Goal: Task Accomplishment & Management: Complete application form

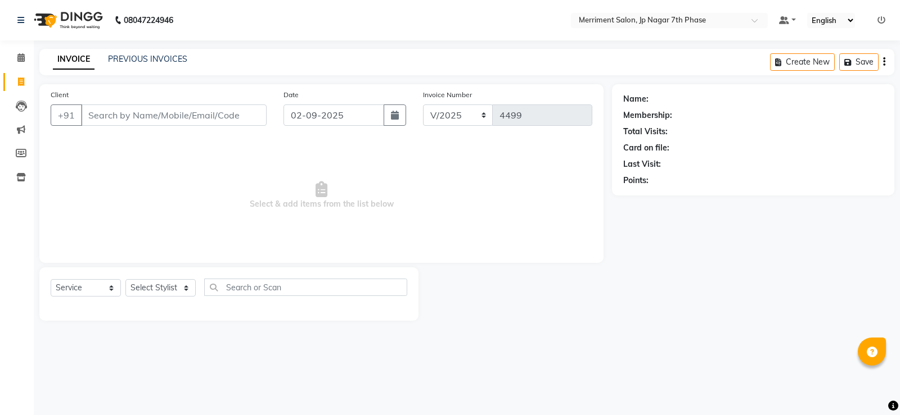
select select "service"
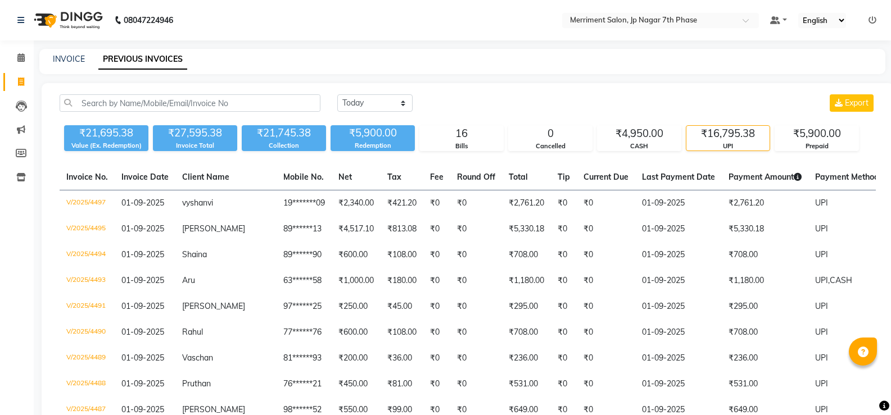
select select "[DATE]"
click at [26, 83] on span at bounding box center [21, 82] width 20 height 13
select select "service"
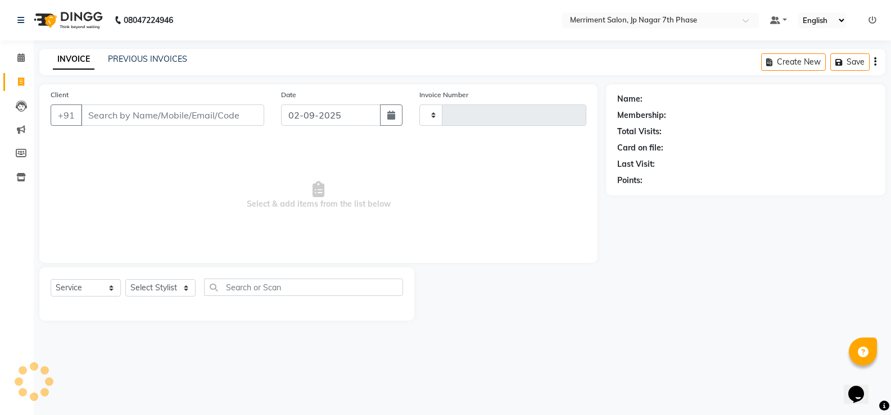
type input "4499"
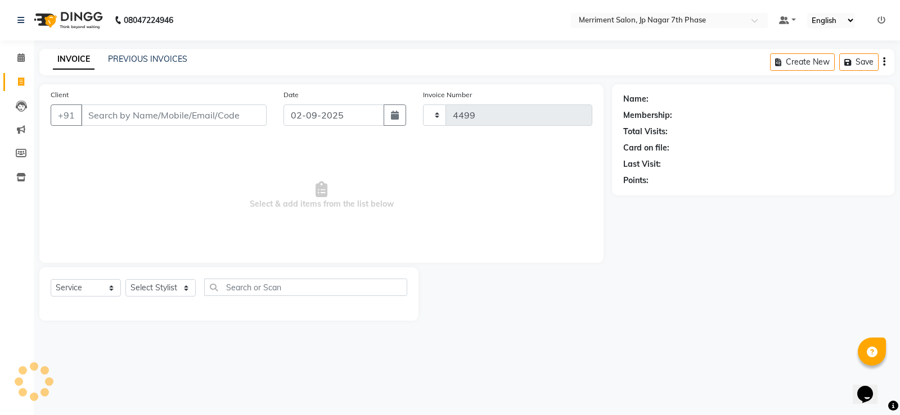
select select "4110"
click at [110, 116] on input "Client" at bounding box center [174, 115] width 186 height 21
type input "7022427651"
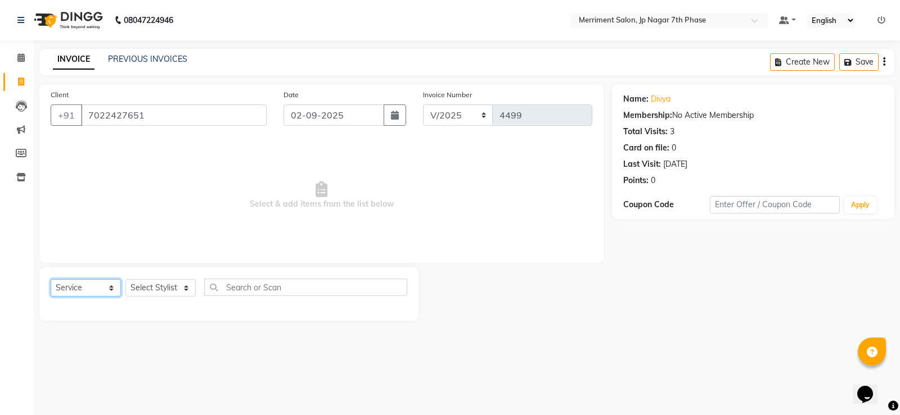
click at [102, 292] on select "Select Service Product Membership Package Voucher Prepaid Gift Card" at bounding box center [86, 287] width 70 height 17
click at [51, 279] on select "Select Service Product Membership Package Voucher Prepaid Gift Card" at bounding box center [86, 287] width 70 height 17
click at [164, 293] on select "Select Stylist Chiru Farman likha naho Nalina Nashrin naynika rai Nirmal Mandal…" at bounding box center [160, 287] width 70 height 17
select select "83450"
click at [125, 279] on select "Select Stylist Chiru Farman likha naho Nalina Nashrin naynika rai Nirmal Mandal…" at bounding box center [160, 287] width 70 height 17
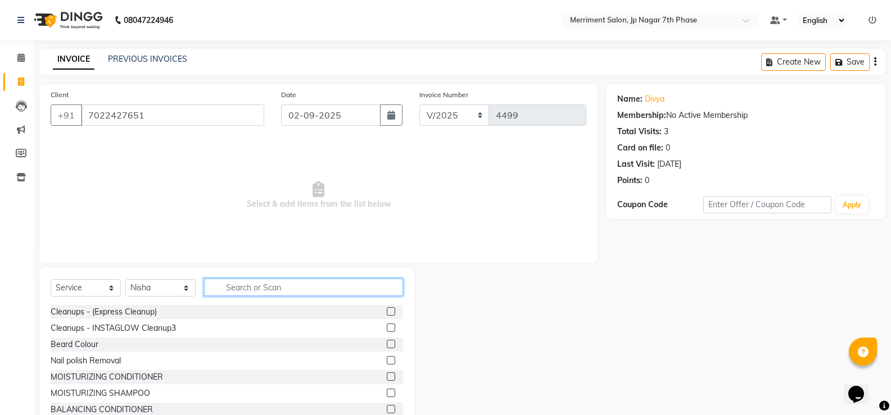
click at [285, 290] on input "text" at bounding box center [303, 287] width 199 height 17
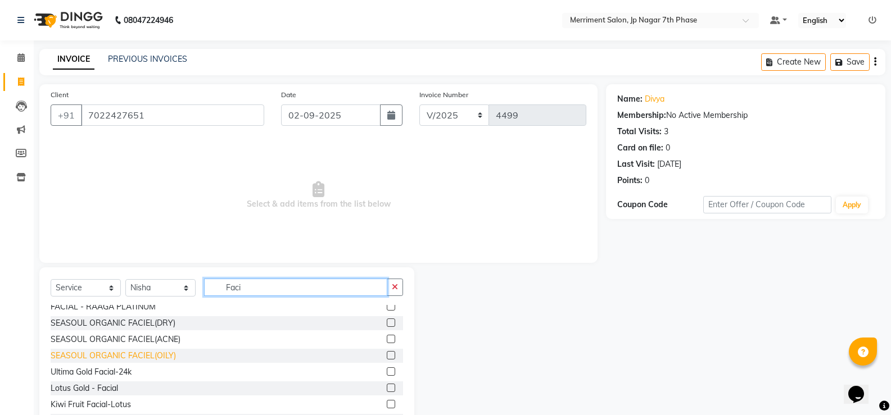
scroll to position [112, 0]
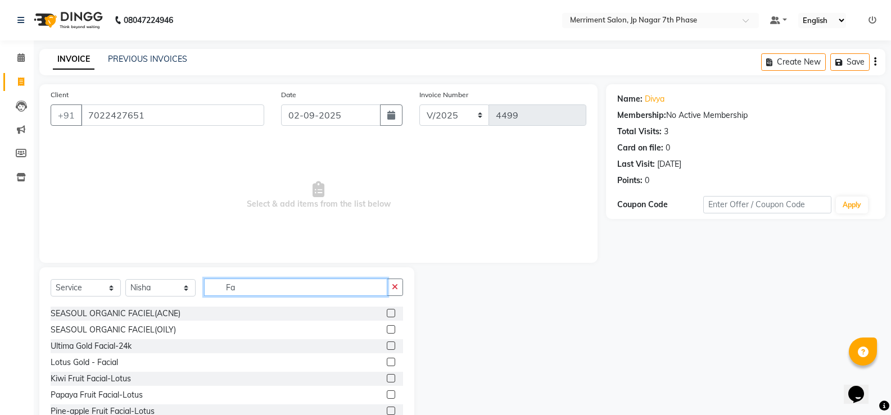
type input "F"
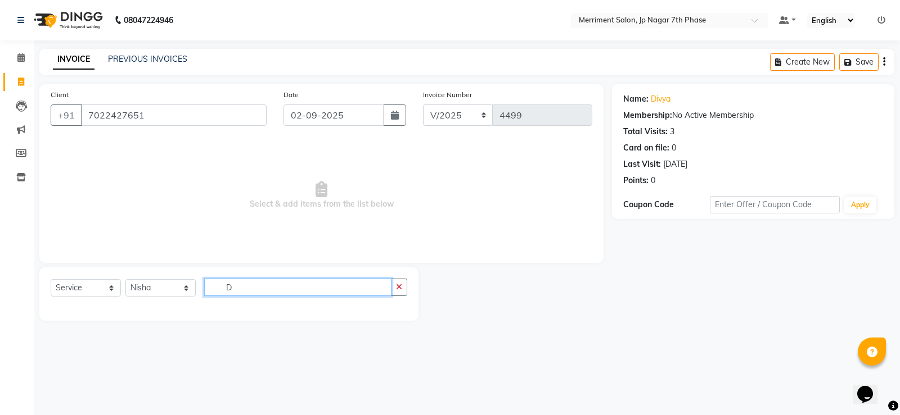
type input "D"
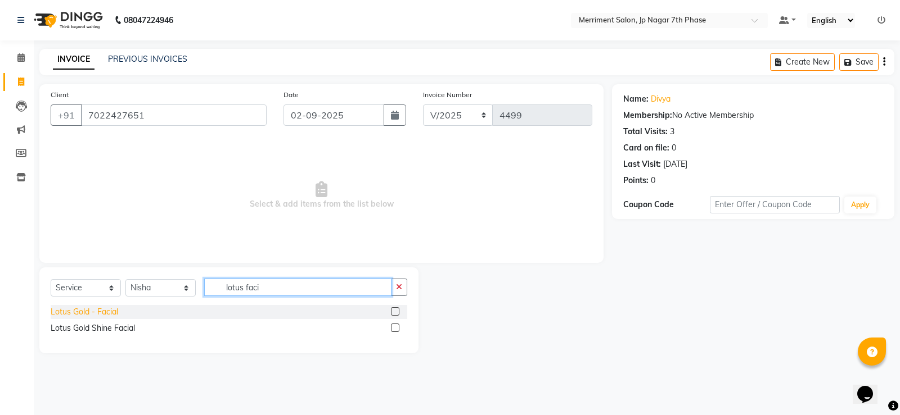
type input "lotus faci"
click at [111, 309] on div "Lotus Gold - Facial" at bounding box center [84, 312] width 67 height 12
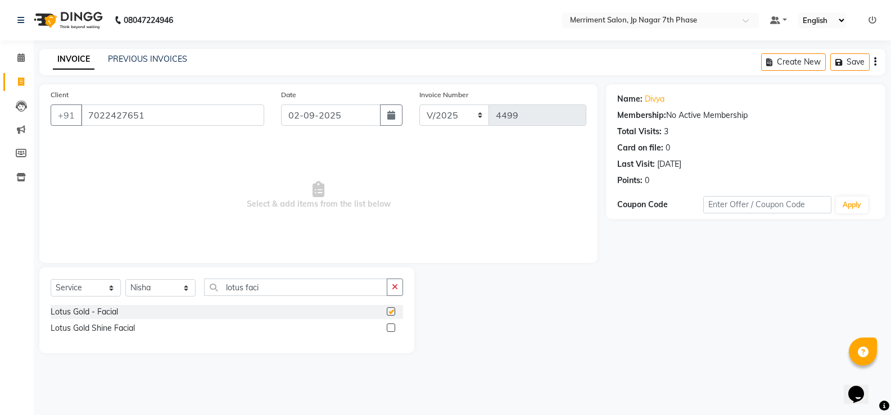
checkbox input "false"
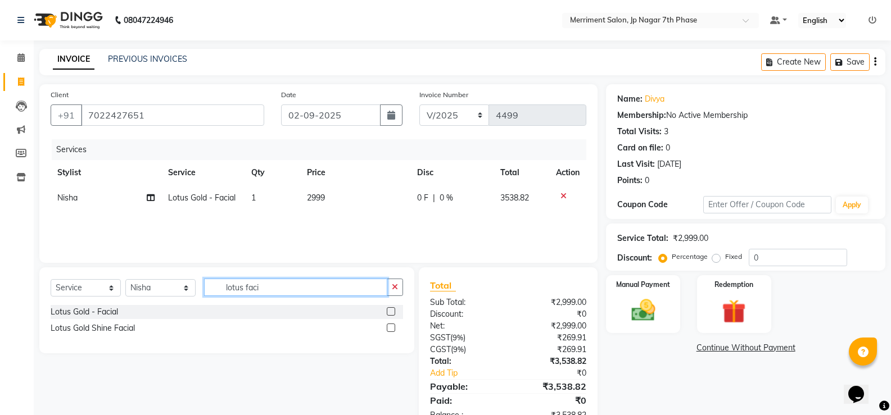
drag, startPoint x: 289, startPoint y: 295, endPoint x: 25, endPoint y: 290, distance: 263.7
click at [25, 290] on app-home "08047224946 Select Location × Merriment Salon, Jp Nagar 7th Phase Default Panel…" at bounding box center [445, 225] width 891 height 450
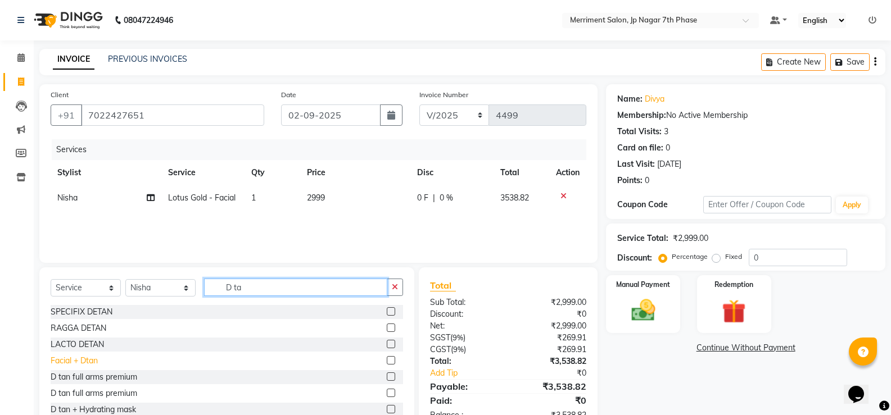
type input "D ta"
click at [88, 364] on div "Facial + Dtan" at bounding box center [74, 361] width 47 height 12
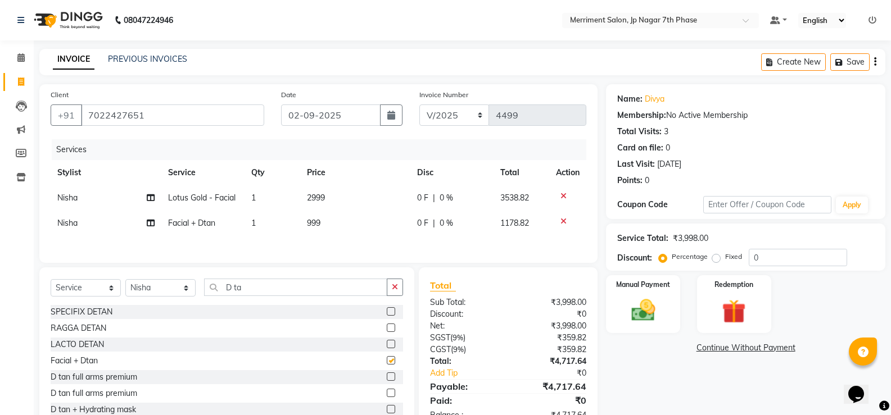
checkbox input "false"
click at [567, 197] on div at bounding box center [568, 196] width 24 height 8
click at [561, 195] on icon at bounding box center [564, 196] width 6 height 8
click at [324, 198] on td "999" at bounding box center [355, 198] width 110 height 25
select select "83450"
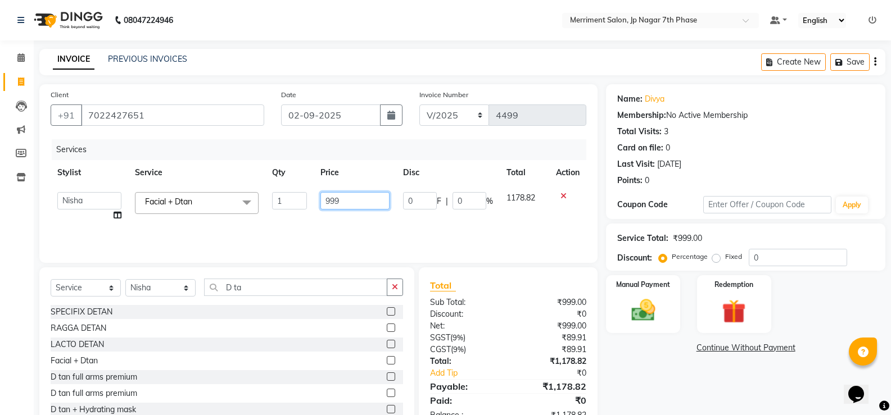
drag, startPoint x: 360, startPoint y: 200, endPoint x: 31, endPoint y: 224, distance: 329.8
click at [61, 225] on tr "Chiru Farman likha naho Nalina Nashrin naynika rai Nirmal Mandal Nisha Pooja Pr…" at bounding box center [319, 207] width 536 height 43
type input "2000"
click at [680, 370] on div "Name: Divya Membership: No Active Membership Total Visits: 3 Card on file: 0 La…" at bounding box center [750, 258] width 288 height 349
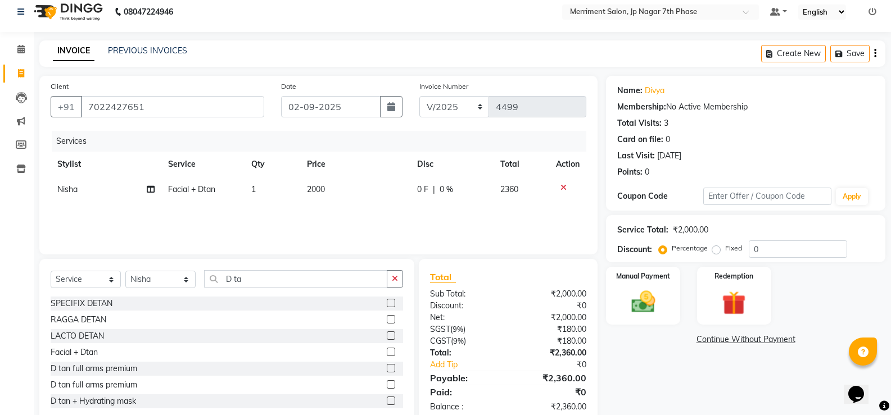
scroll to position [35, 0]
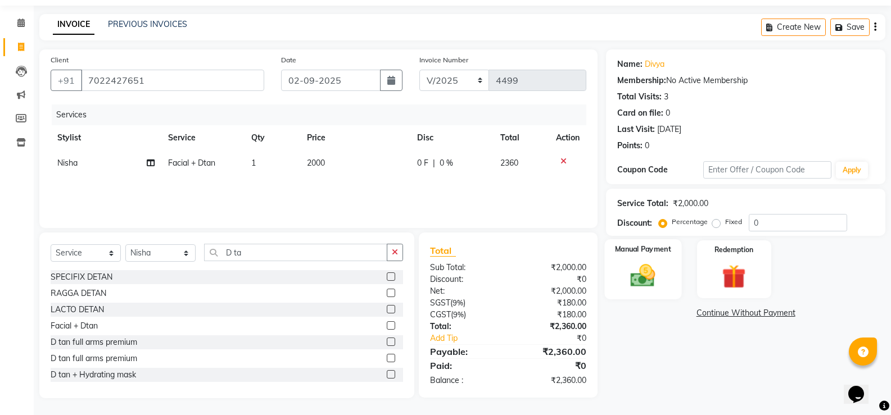
click at [644, 288] on img at bounding box center [643, 275] width 40 height 29
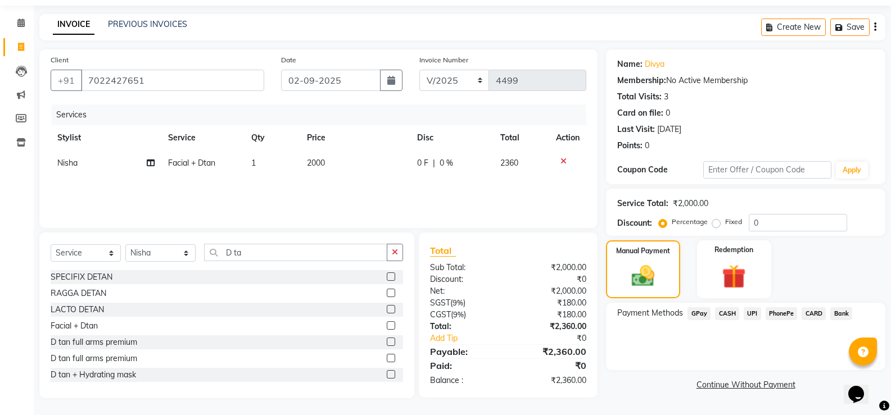
click at [750, 317] on span "UPI" at bounding box center [752, 314] width 17 height 13
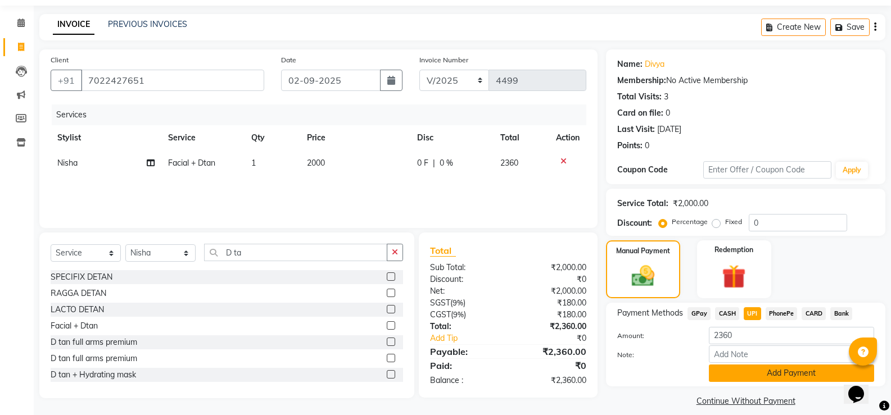
click at [794, 373] on button "Add Payment" at bounding box center [791, 373] width 165 height 17
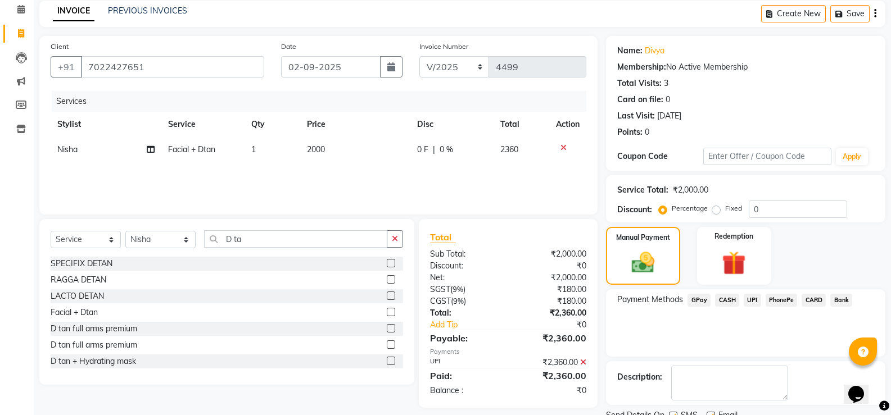
scroll to position [93, 0]
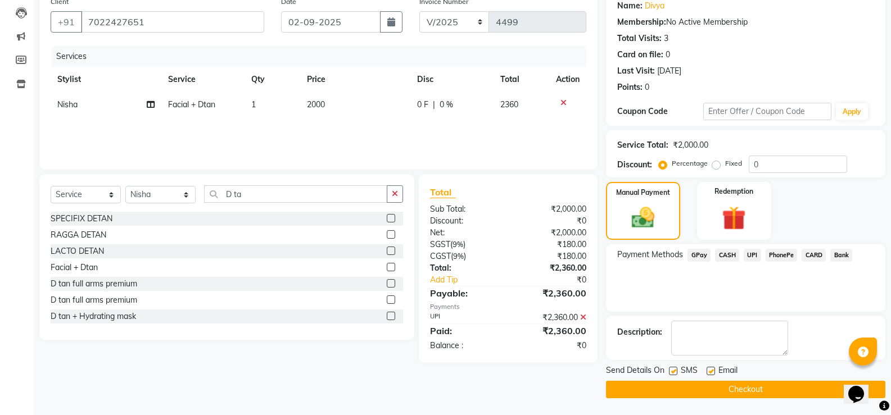
click at [735, 390] on button "Checkout" at bounding box center [745, 389] width 279 height 17
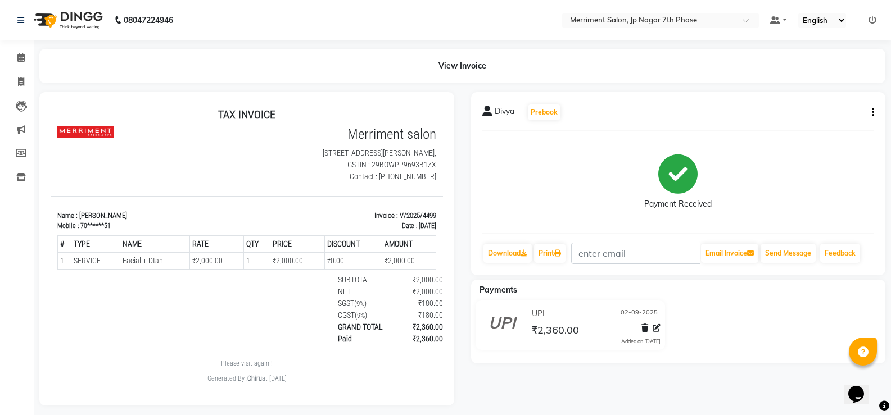
click at [868, 21] on ul "Default Panel My Panel English ENGLISH Español العربية मराठी हिंदी ગુજરાતી தமிழ…" at bounding box center [823, 20] width 117 height 15
click at [873, 20] on icon at bounding box center [873, 20] width 8 height 8
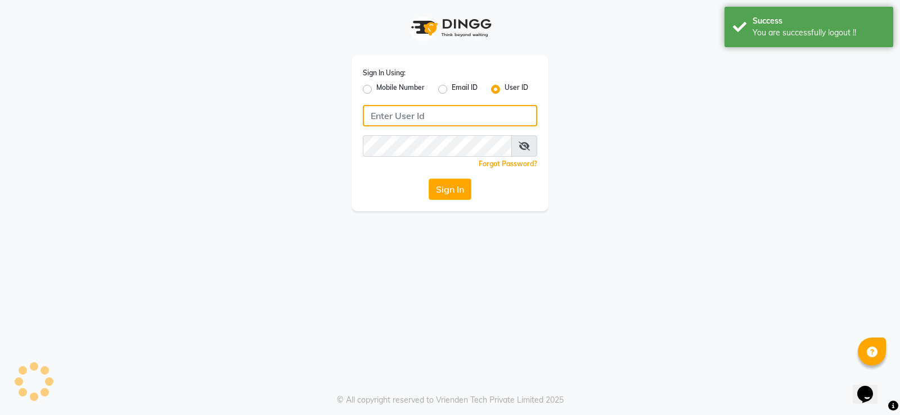
type input "8095494648"
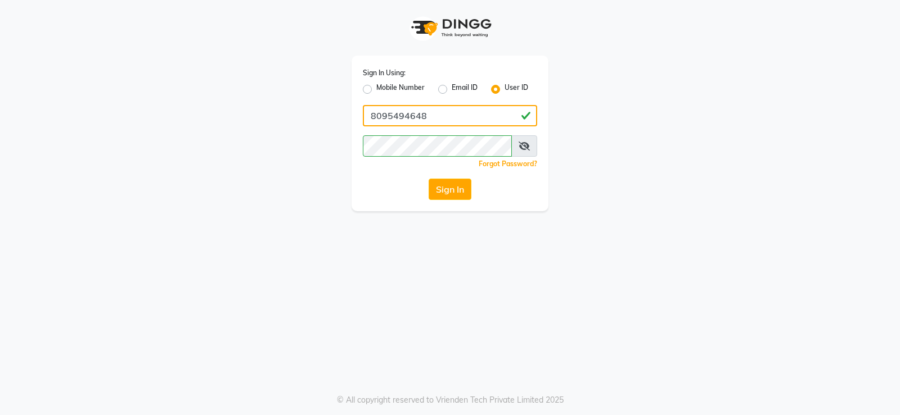
click at [446, 114] on input "8095494648" at bounding box center [450, 115] width 174 height 21
type input "8050798662"
click at [376, 89] on label "Mobile Number" at bounding box center [400, 89] width 48 height 13
click at [376, 89] on input "Mobile Number" at bounding box center [379, 86] width 7 height 7
radio input "true"
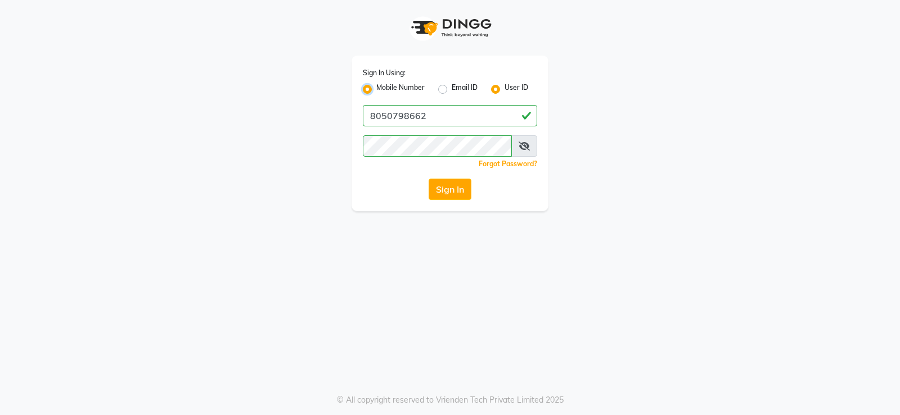
radio input "false"
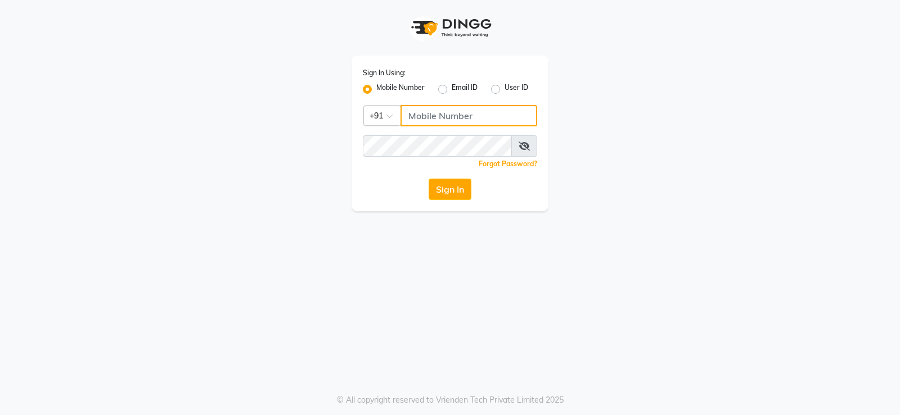
click at [454, 122] on input "Username" at bounding box center [468, 115] width 137 height 21
type input "8050798662"
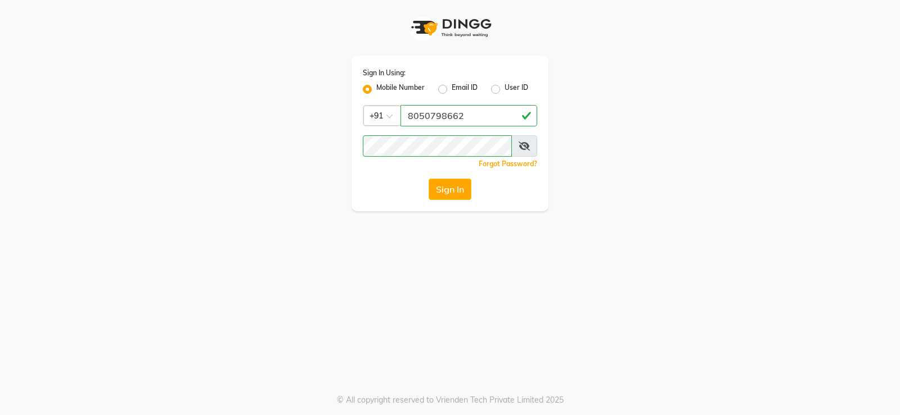
click at [314, 246] on div "Sign In Using: Mobile Number Email ID User ID Country Code × [PHONE_NUMBER] Rem…" at bounding box center [450, 207] width 900 height 415
click at [434, 181] on button "Sign In" at bounding box center [449, 189] width 43 height 21
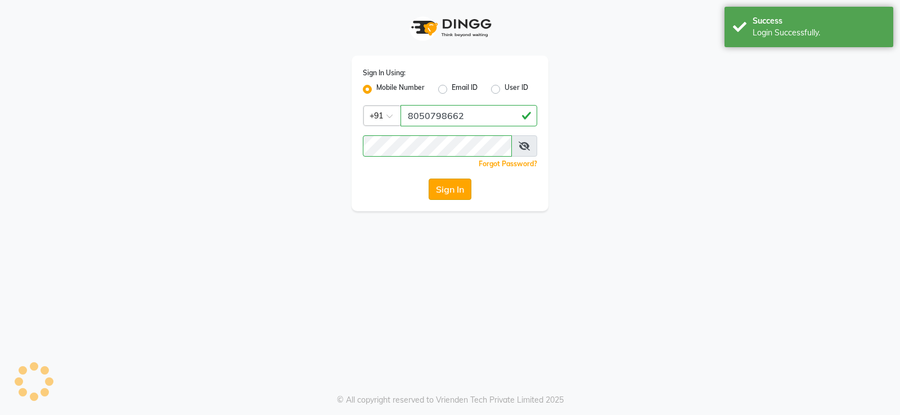
select select "service"
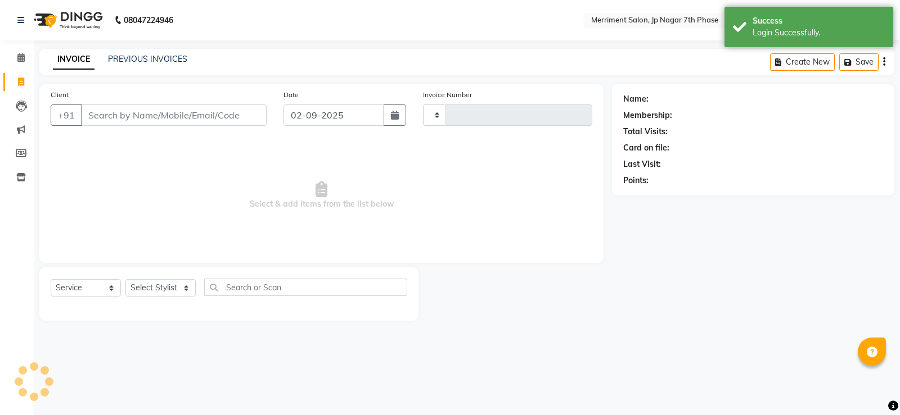
type input "4500"
select select "4110"
click at [133, 115] on input "Client" at bounding box center [174, 115] width 186 height 21
click at [120, 114] on input "Client" at bounding box center [174, 115] width 186 height 21
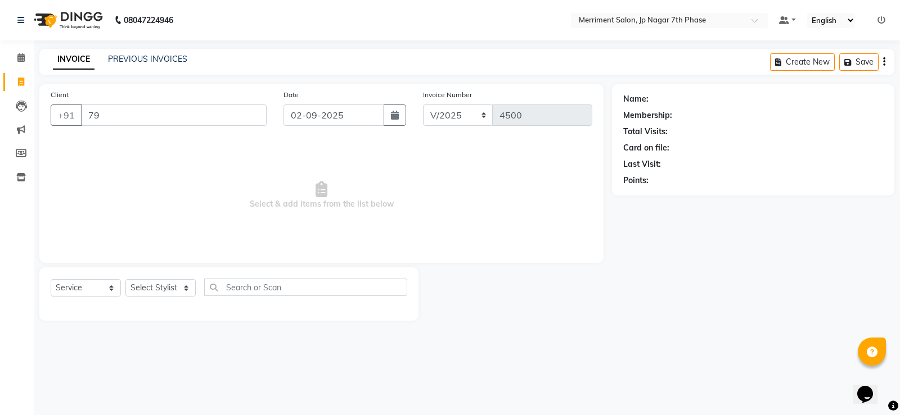
type input "7"
click at [205, 118] on input "Client" at bounding box center [174, 115] width 186 height 21
paste input "9008899091"
type input "9"
